Goal: Navigation & Orientation: Find specific page/section

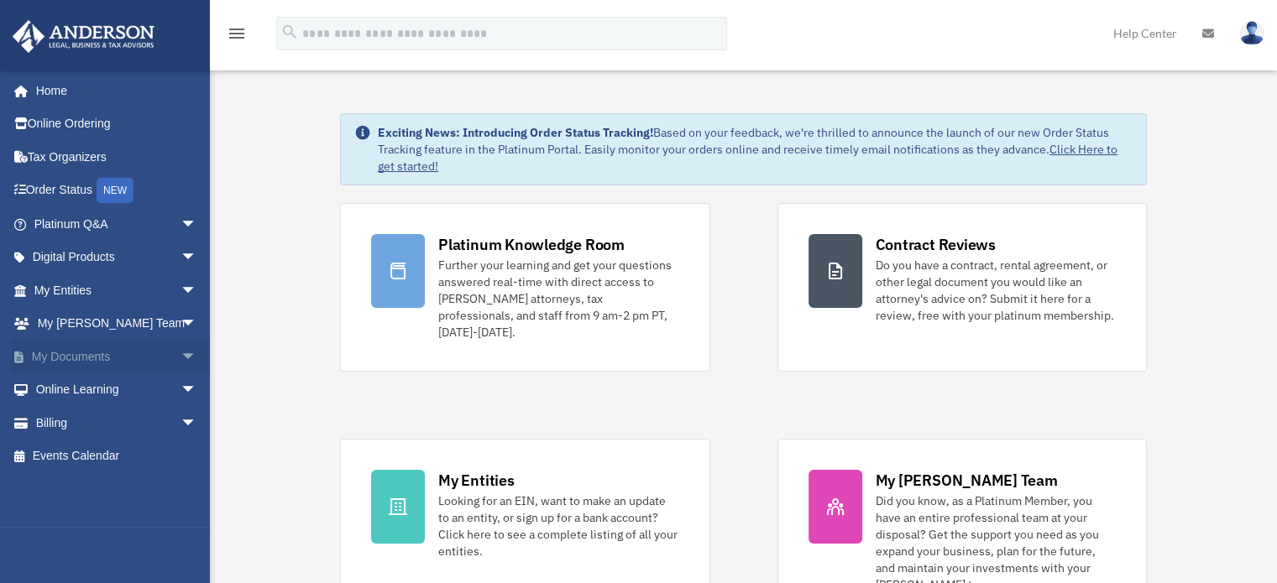
click at [95, 353] on link "My Documents arrow_drop_down" at bounding box center [117, 357] width 211 height 34
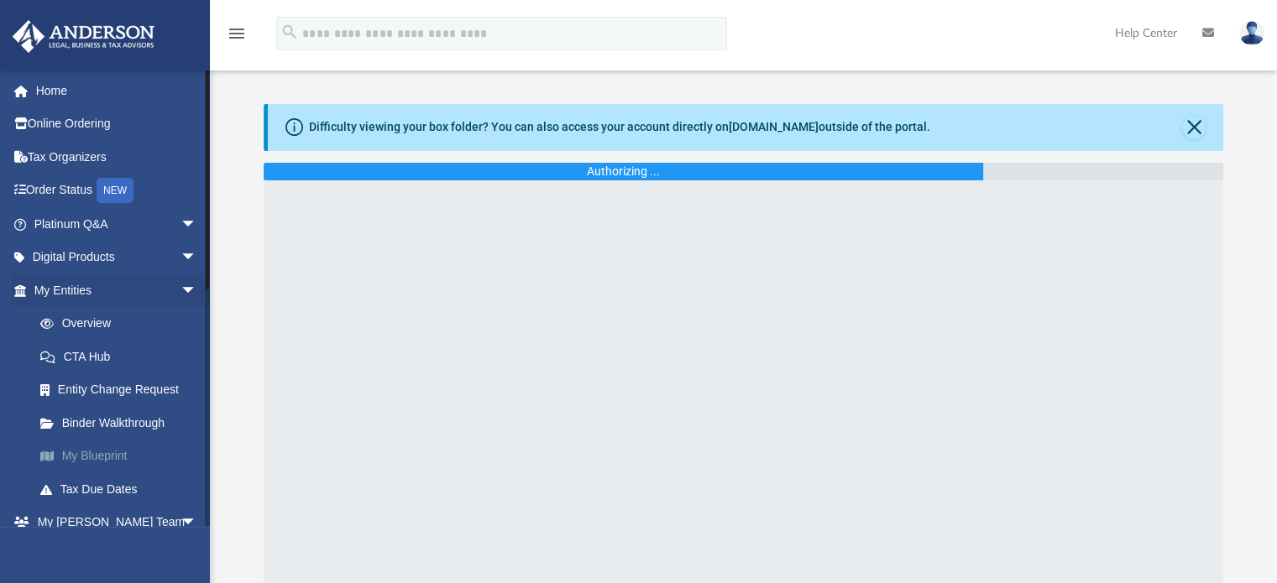
click at [108, 454] on link "My Blueprint" at bounding box center [123, 457] width 199 height 34
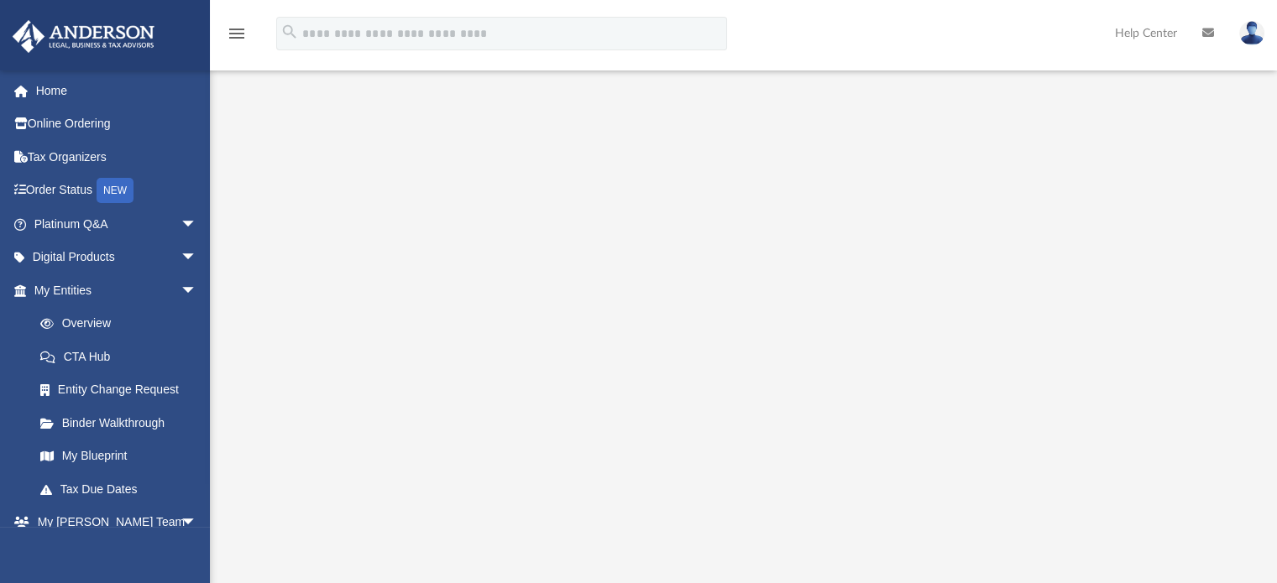
scroll to position [84, 0]
